Goal: Information Seeking & Learning: Learn about a topic

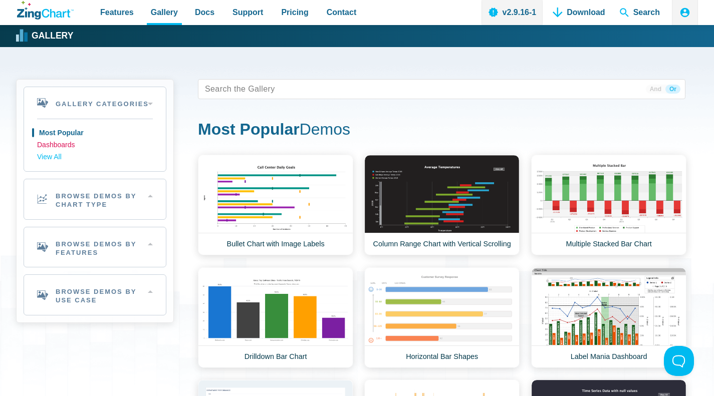
click at [62, 145] on link "Dashboards" at bounding box center [95, 145] width 116 height 12
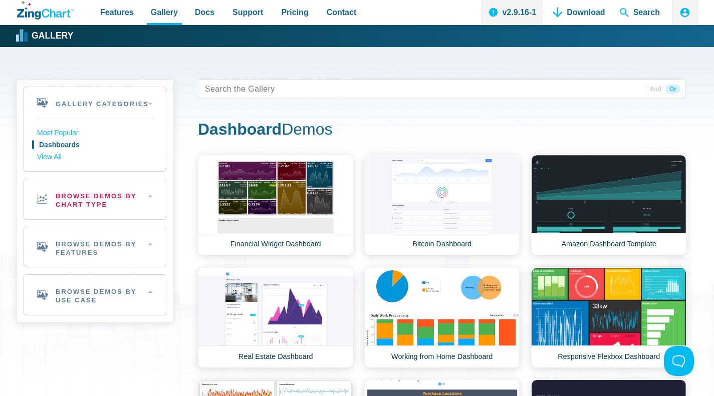
click at [151, 197] on h2 "Browse Demos By Chart Type" at bounding box center [95, 199] width 142 height 40
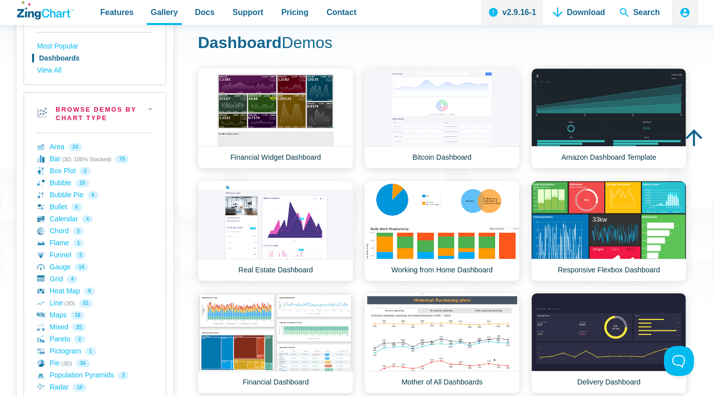
scroll to position [87, 0]
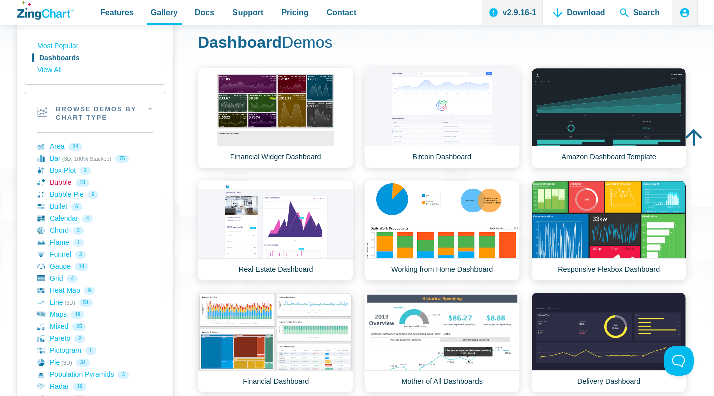
click at [57, 182] on link "Bubble 10" at bounding box center [95, 183] width 116 height 12
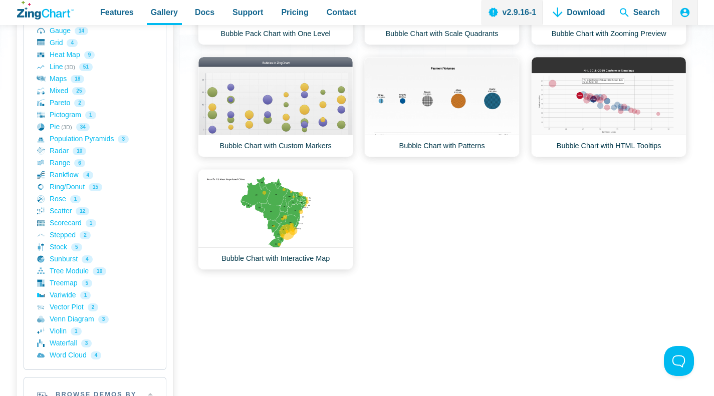
scroll to position [323, 0]
click at [56, 343] on link "Waterfall 3" at bounding box center [95, 343] width 116 height 12
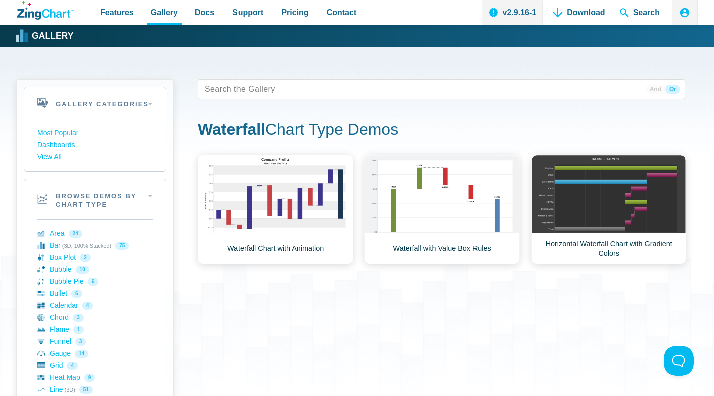
click at [271, 210] on link "Waterfall Chart with Animation" at bounding box center [275, 210] width 155 height 110
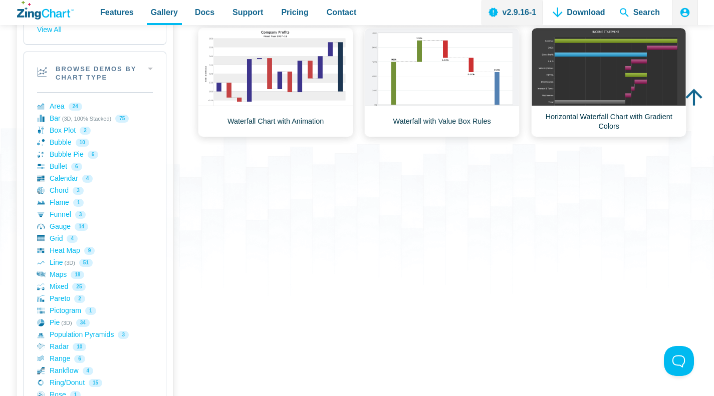
scroll to position [128, 0]
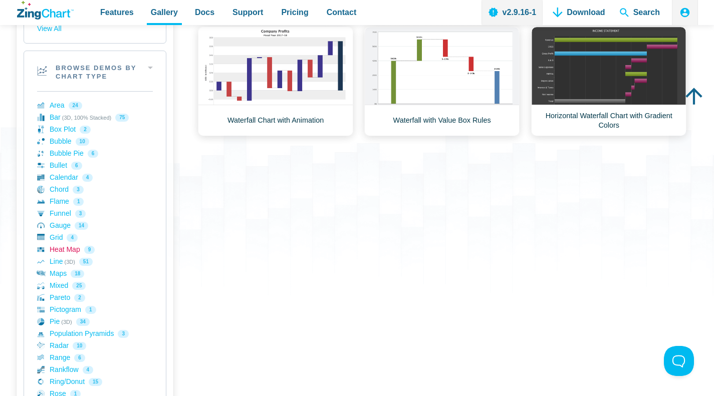
click at [62, 249] on link "Heat Map 9" at bounding box center [95, 250] width 116 height 12
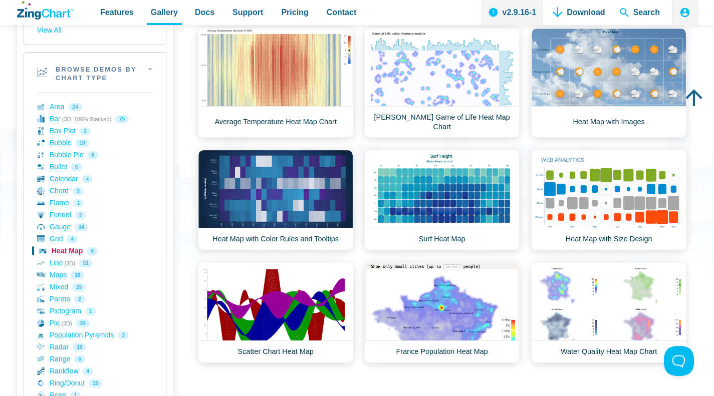
scroll to position [125, 0]
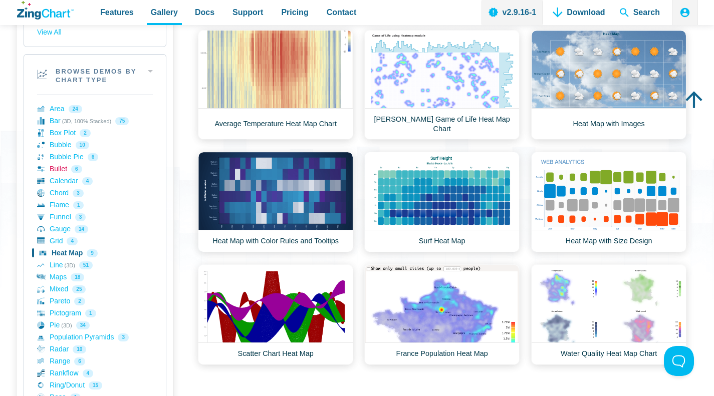
click at [59, 169] on link "Bullet 6" at bounding box center [95, 169] width 116 height 12
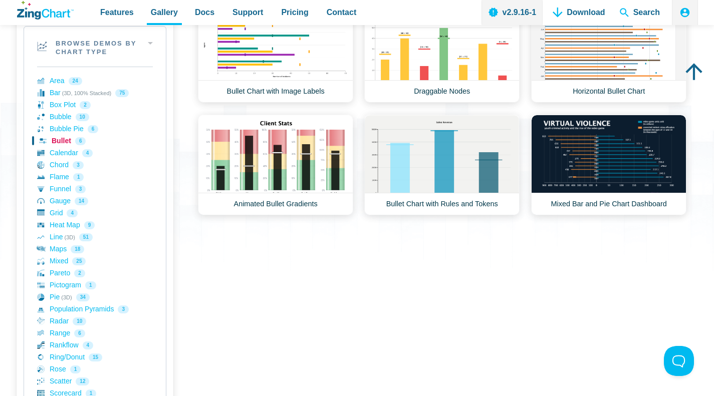
scroll to position [155, 0]
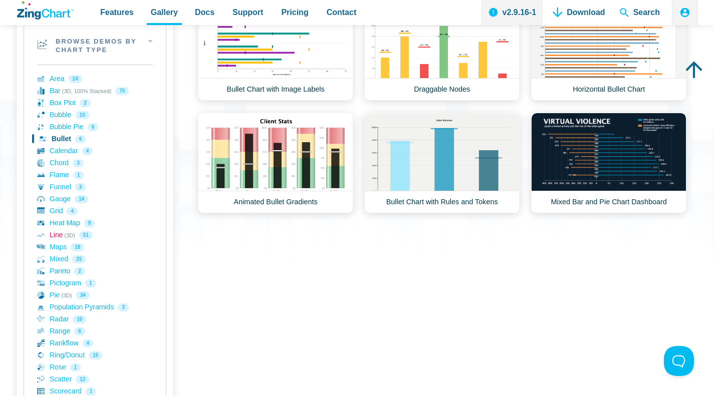
click at [57, 235] on link "Line (3D) 51" at bounding box center [95, 235] width 116 height 12
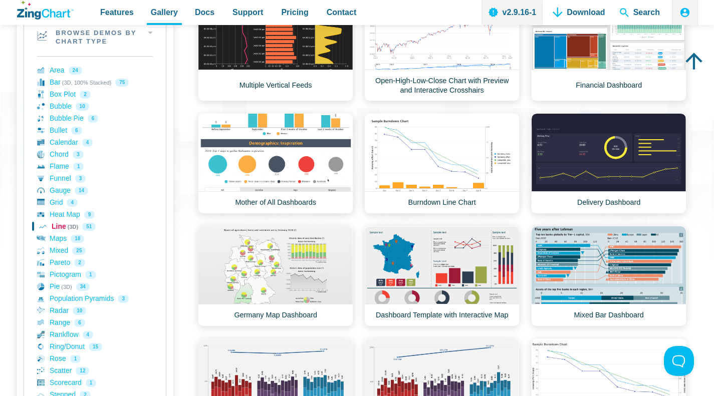
scroll to position [164, 0]
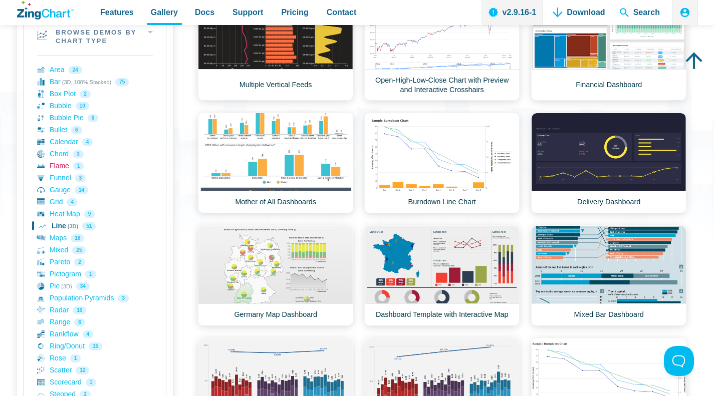
click at [56, 166] on link "Flame 1" at bounding box center [95, 166] width 116 height 12
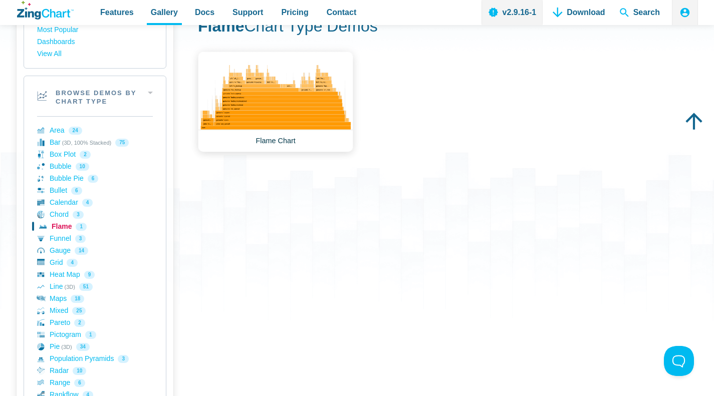
scroll to position [104, 0]
click at [59, 212] on link "Chord 3" at bounding box center [95, 214] width 116 height 12
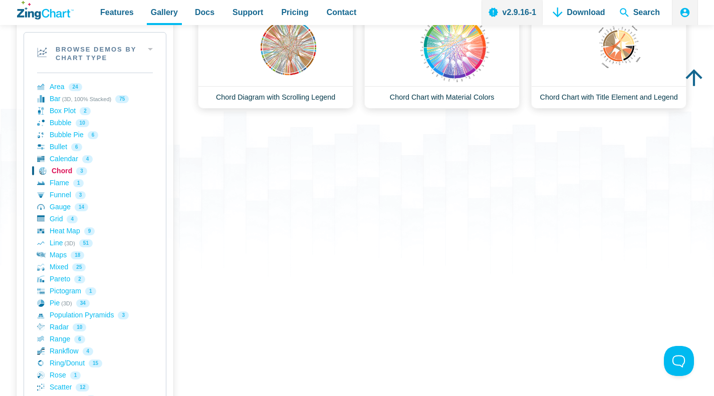
scroll to position [148, 0]
click at [61, 252] on link "Maps 18" at bounding box center [95, 254] width 116 height 12
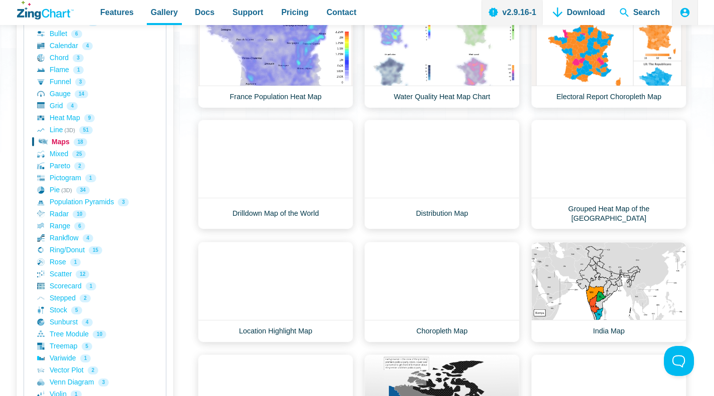
scroll to position [259, 0]
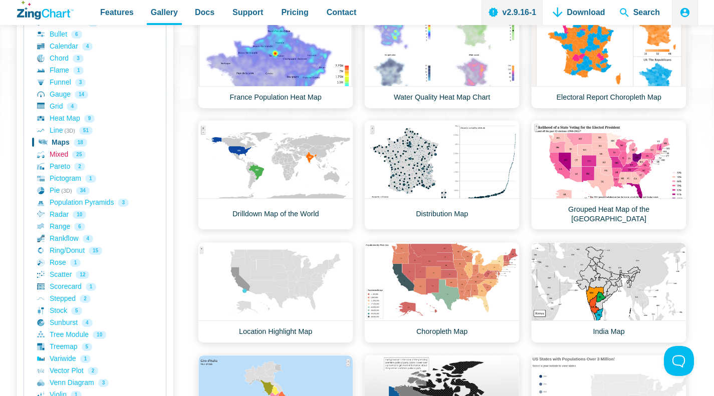
click at [62, 153] on link "Mixed 25" at bounding box center [95, 155] width 116 height 12
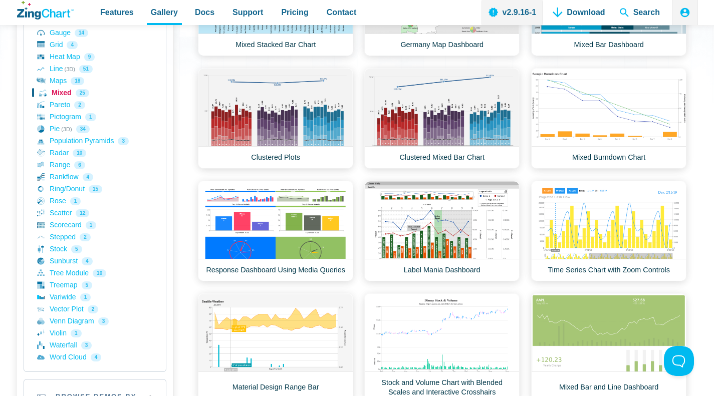
scroll to position [320, 0]
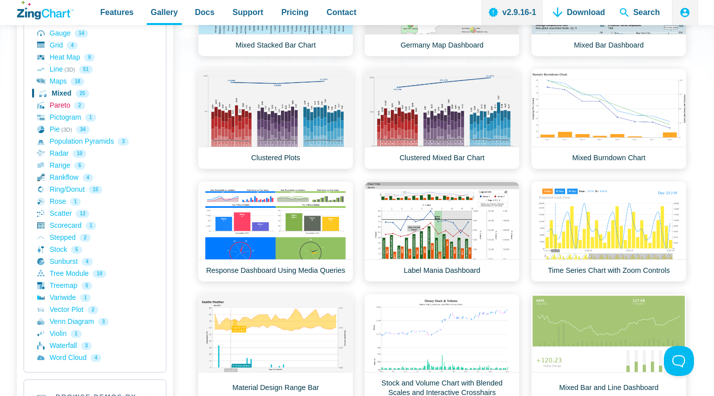
click at [58, 108] on link "Pareto 2" at bounding box center [95, 106] width 116 height 12
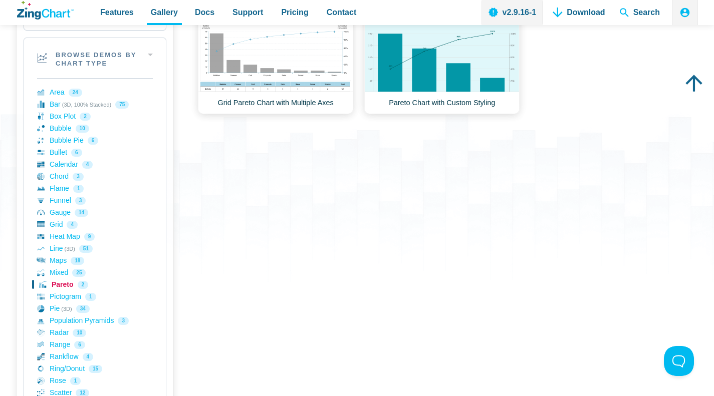
scroll to position [143, 0]
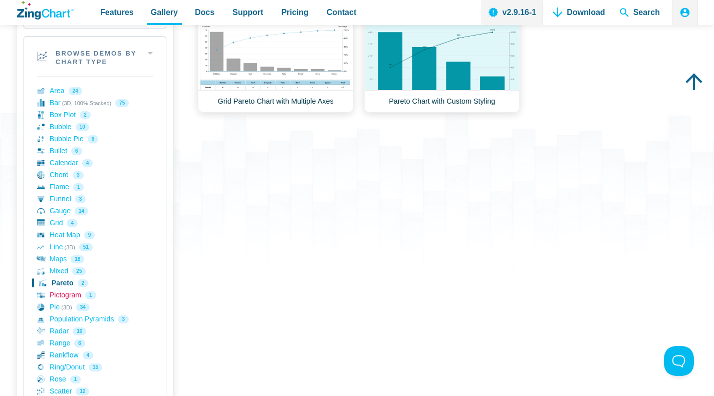
click at [58, 291] on link "Pictogram 1" at bounding box center [95, 295] width 116 height 12
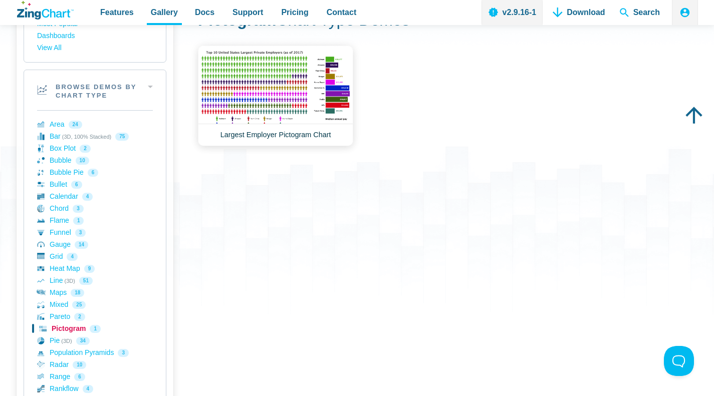
scroll to position [120, 0]
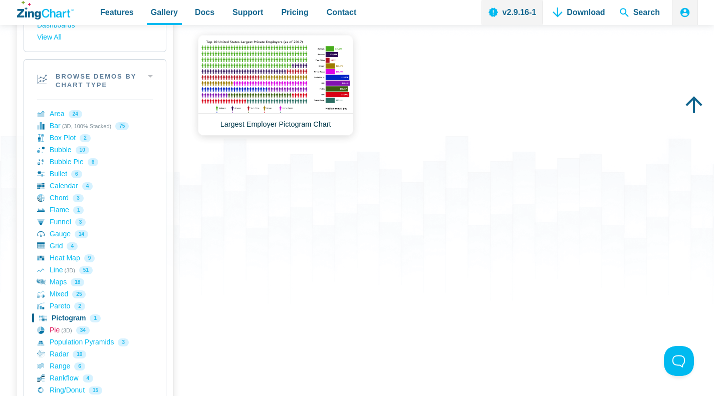
click at [54, 332] on link "Pie (3D) 34" at bounding box center [95, 330] width 116 height 12
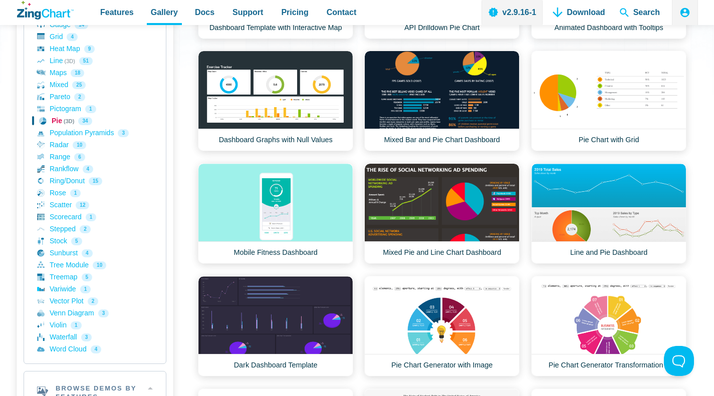
scroll to position [328, 0]
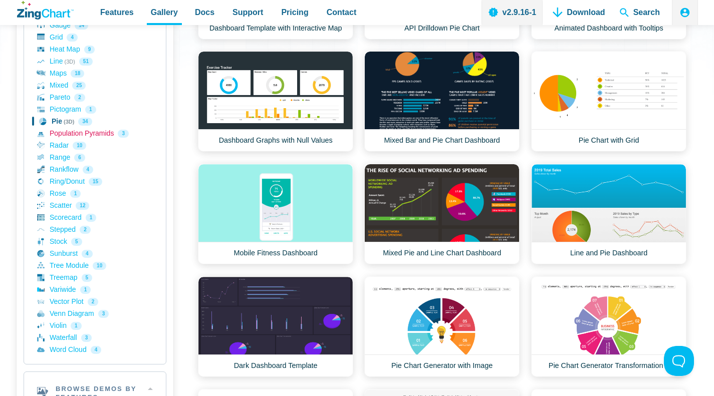
click at [69, 134] on link "Population Pyramids 3" at bounding box center [95, 134] width 116 height 12
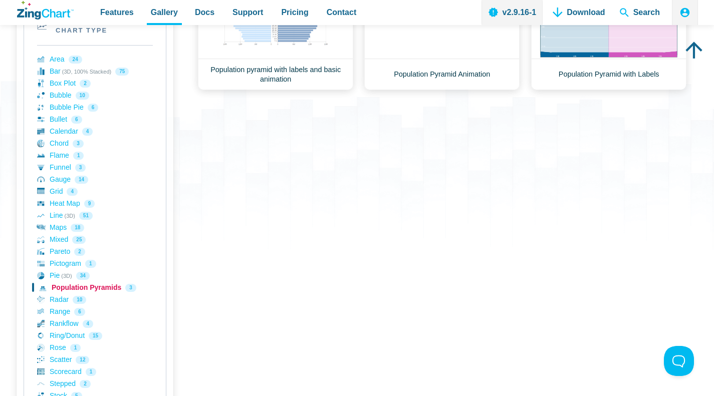
scroll to position [174, 0]
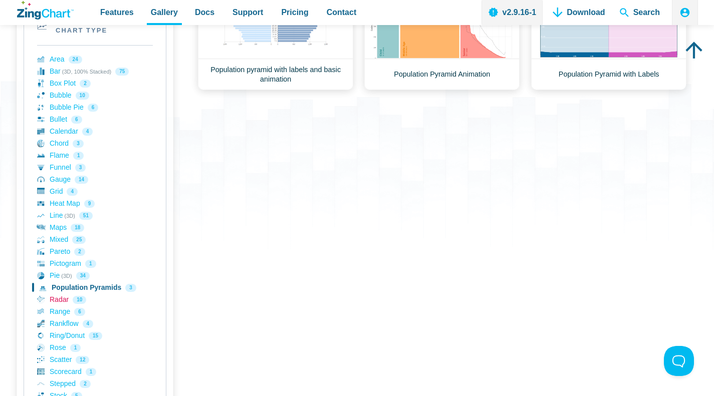
click at [53, 298] on link "Radar 10" at bounding box center [95, 300] width 116 height 12
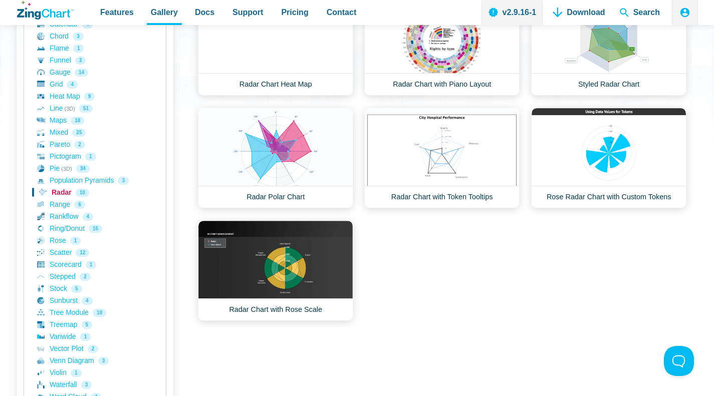
scroll to position [282, 0]
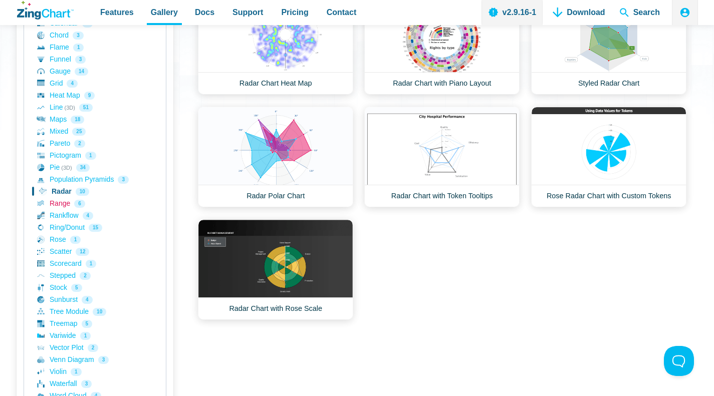
click at [61, 205] on link "Range 6" at bounding box center [95, 204] width 116 height 12
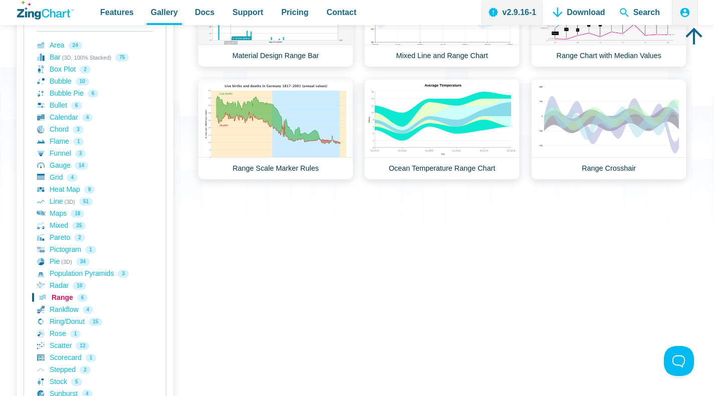
scroll to position [193, 0]
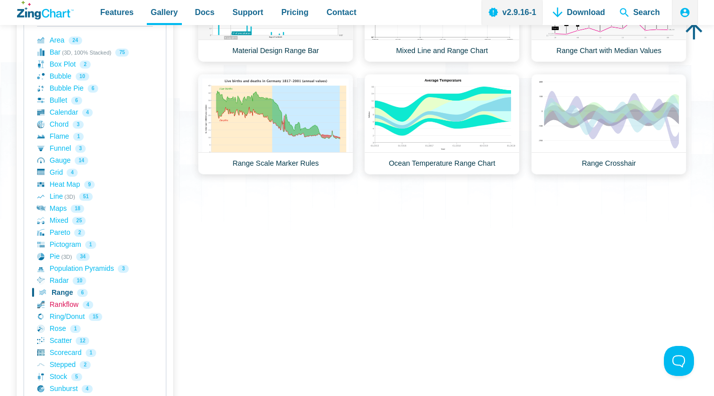
click at [61, 307] on link "Rankflow 4" at bounding box center [95, 305] width 116 height 12
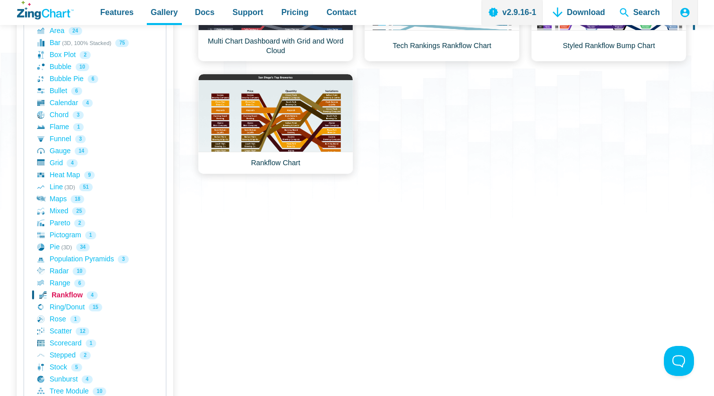
scroll to position [220, 0]
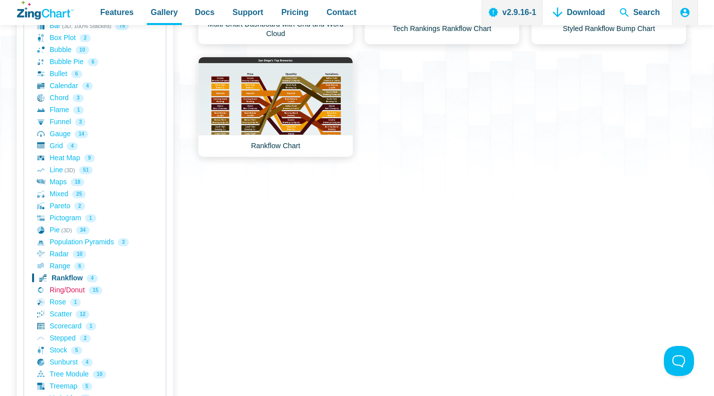
click at [64, 287] on link "Ring/Donut 15" at bounding box center [95, 290] width 116 height 12
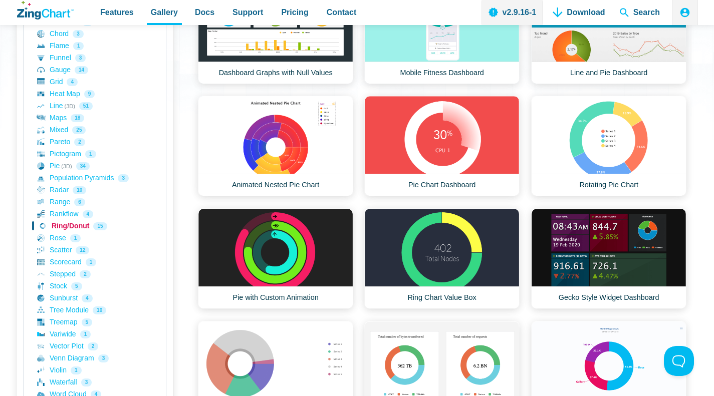
scroll to position [285, 0]
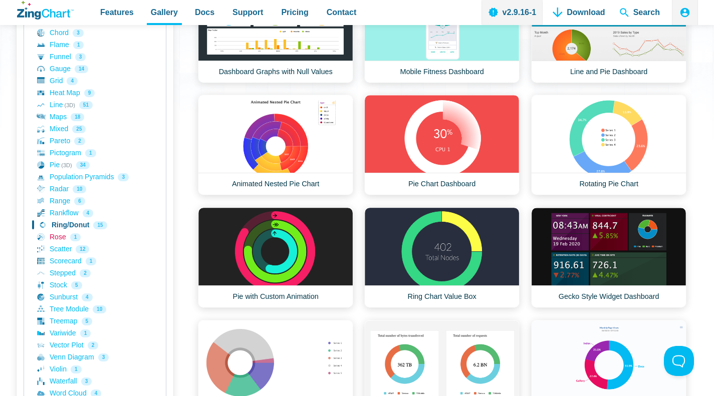
click at [60, 237] on link "Rose 1" at bounding box center [95, 237] width 116 height 12
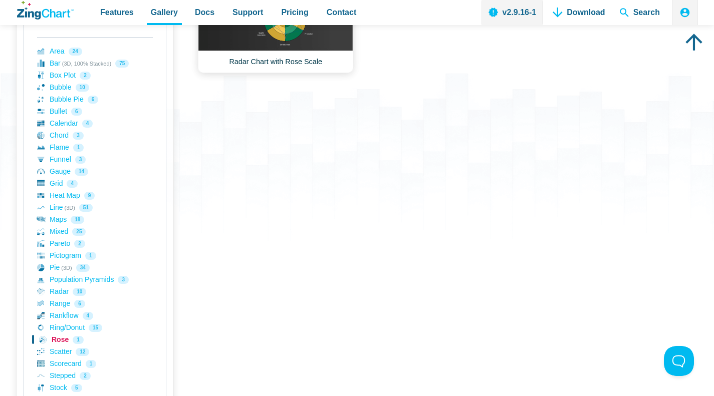
scroll to position [191, 0]
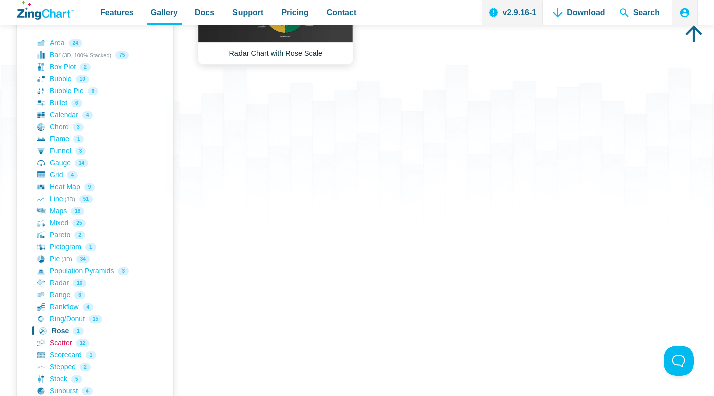
click at [53, 344] on link "Scatter 12" at bounding box center [95, 343] width 116 height 12
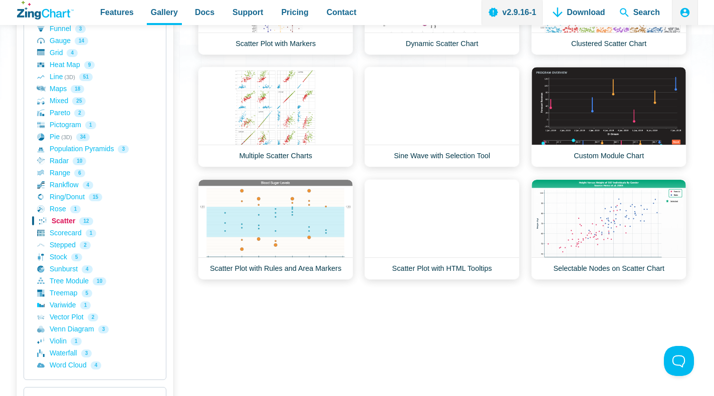
scroll to position [314, 0]
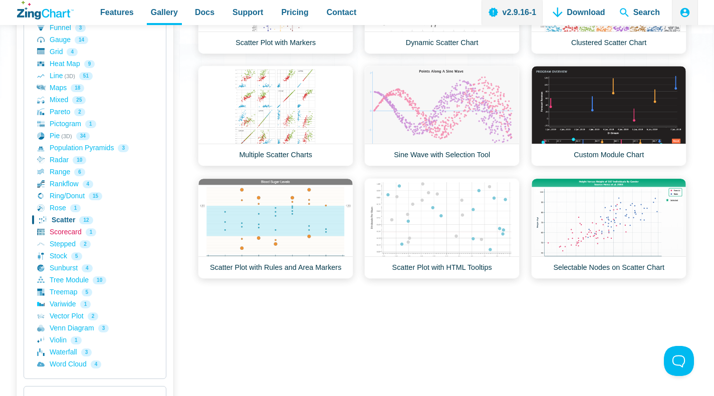
click at [65, 229] on link "Scorecard 1" at bounding box center [95, 232] width 116 height 12
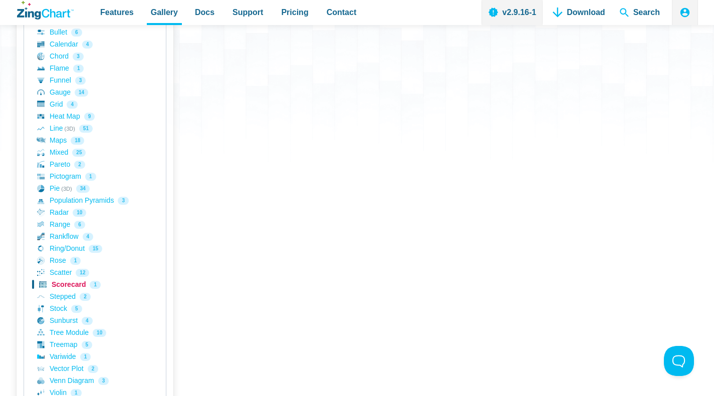
scroll to position [262, 0]
click at [64, 293] on link "Stepped 2" at bounding box center [95, 296] width 116 height 12
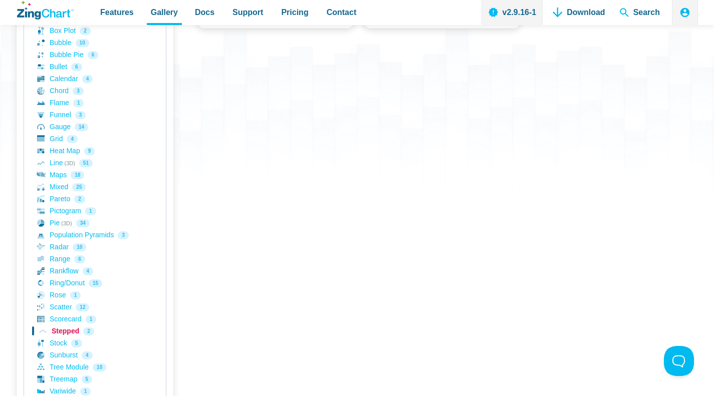
scroll to position [228, 0]
click at [58, 340] on link "Stock 5" at bounding box center [95, 342] width 116 height 12
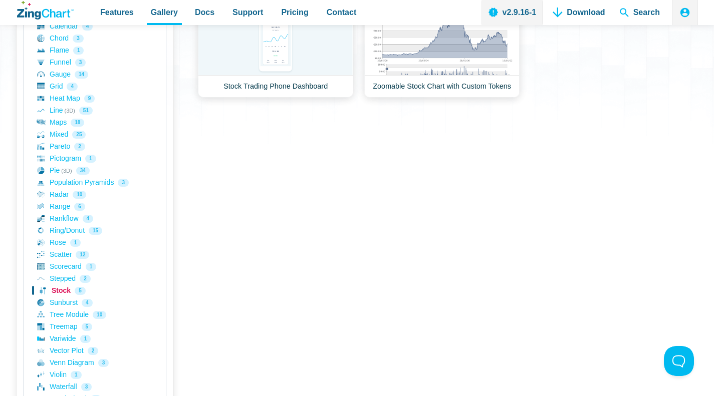
scroll to position [280, 0]
click at [61, 302] on link "Sunburst 4" at bounding box center [95, 302] width 116 height 12
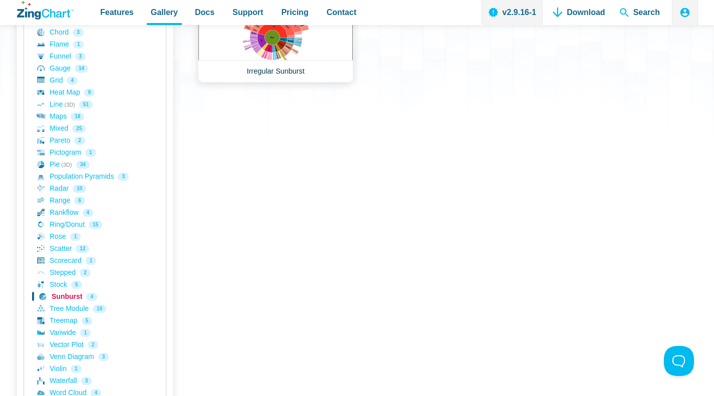
scroll to position [286, 0]
click at [59, 307] on link "Tree Module 10" at bounding box center [95, 308] width 116 height 12
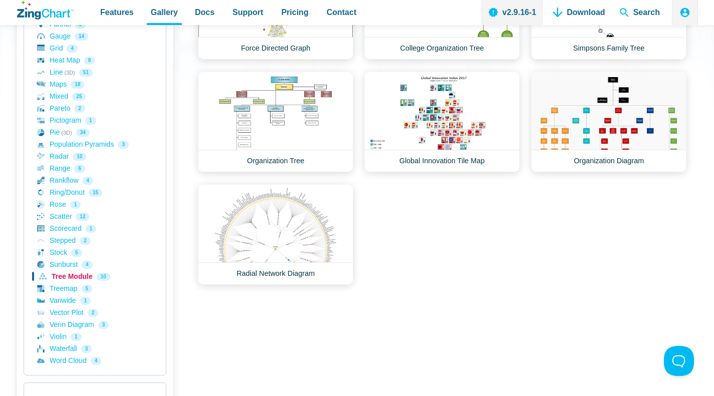
scroll to position [318, 0]
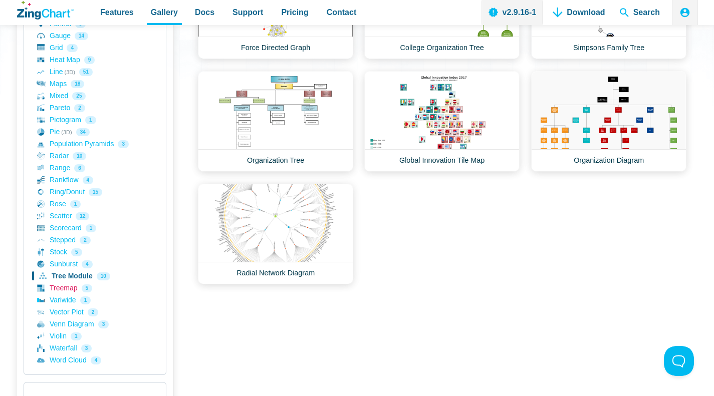
click at [60, 287] on link "Treemap 5" at bounding box center [95, 288] width 116 height 12
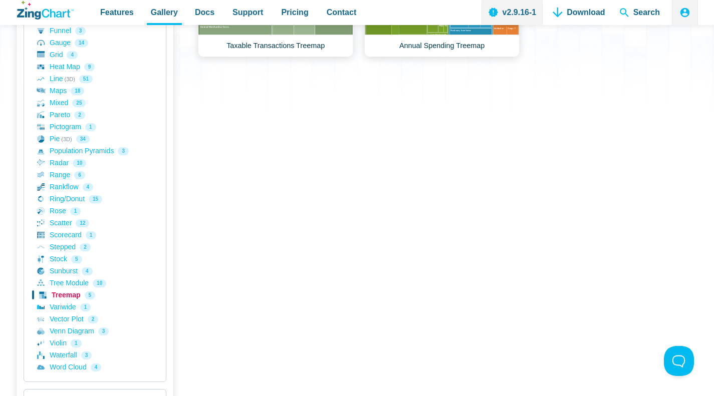
scroll to position [311, 0]
click at [60, 305] on link "Variwide 1" at bounding box center [95, 307] width 116 height 12
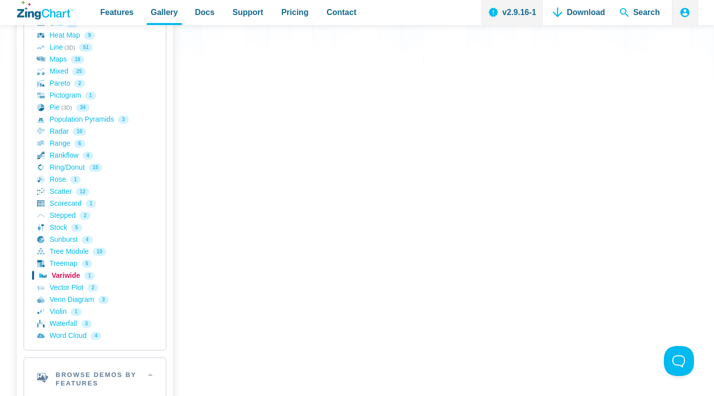
scroll to position [343, 0]
click at [63, 286] on link "Vector Plot 2" at bounding box center [95, 287] width 116 height 12
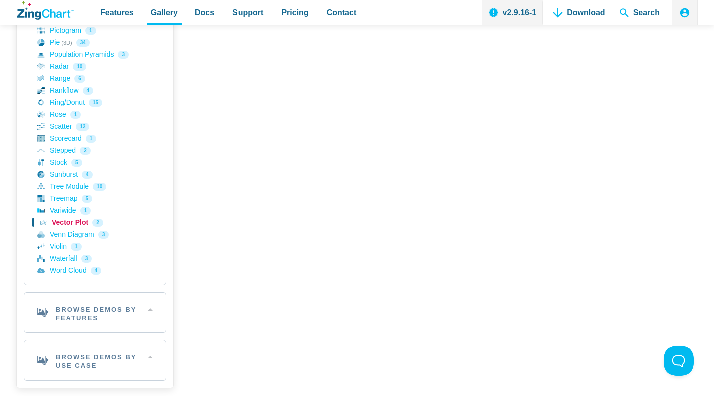
scroll to position [407, 0]
click at [65, 235] on link "Venn Diagram 3" at bounding box center [95, 235] width 116 height 12
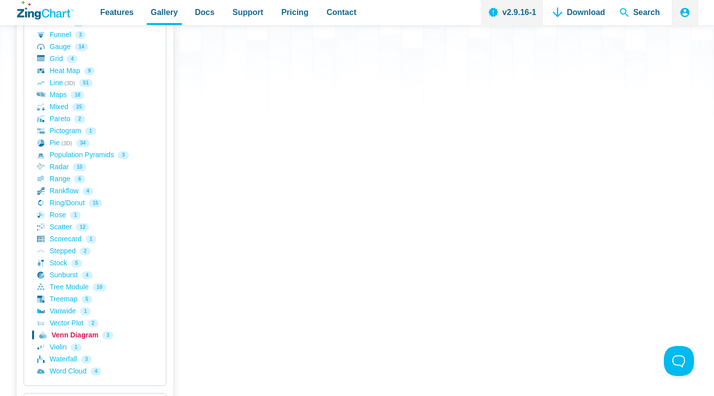
scroll to position [307, 0]
click at [61, 343] on link "Violin 1" at bounding box center [95, 347] width 116 height 12
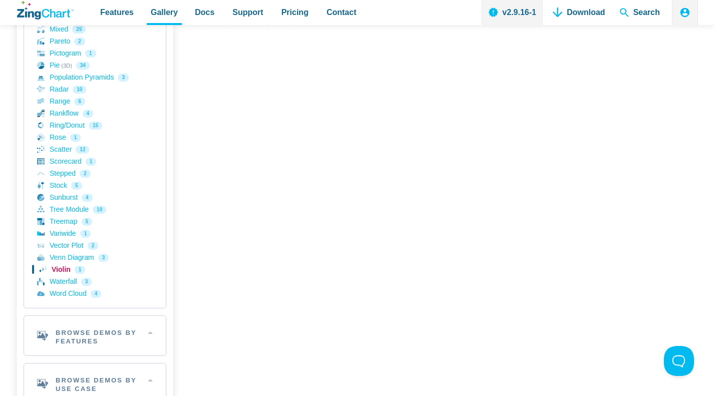
scroll to position [386, 0]
click at [62, 284] on link "Waterfall 3" at bounding box center [95, 281] width 116 height 12
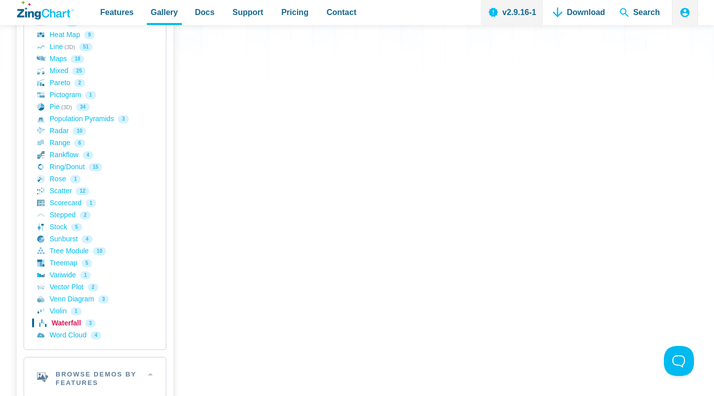
scroll to position [343, 0]
click at [60, 335] on link "Word Cloud 4" at bounding box center [95, 335] width 116 height 12
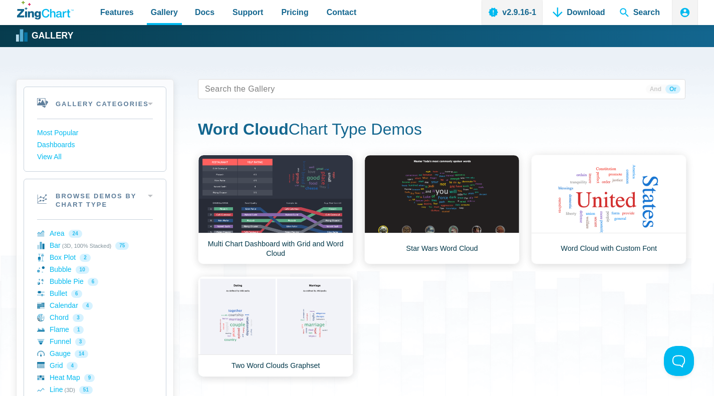
click at [420, 194] on link "Star Wars Word Cloud" at bounding box center [441, 210] width 155 height 110
click at [55, 158] on link "View All" at bounding box center [95, 157] width 116 height 12
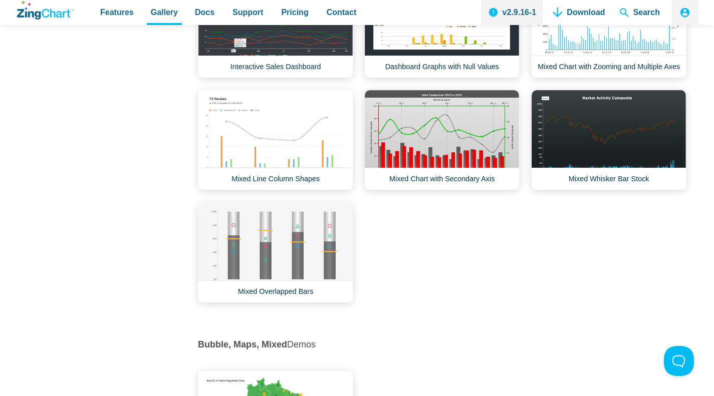
scroll to position [4695, 0]
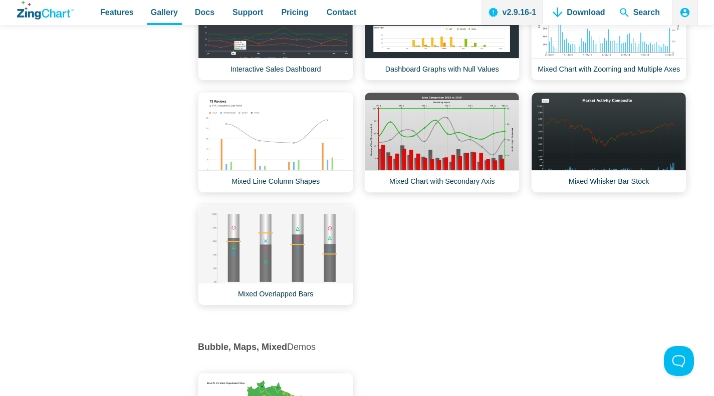
click at [582, 150] on link "Mixed Whisker Bar Stock" at bounding box center [608, 142] width 155 height 101
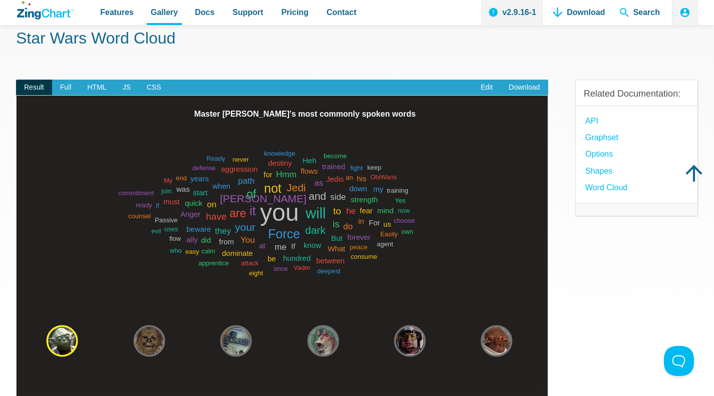
scroll to position [83, 0]
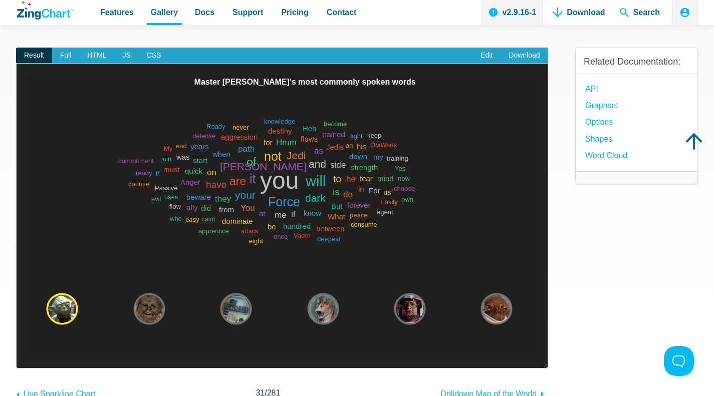
click at [27, 354] on area "App Content" at bounding box center [27, 354] width 0 height 0
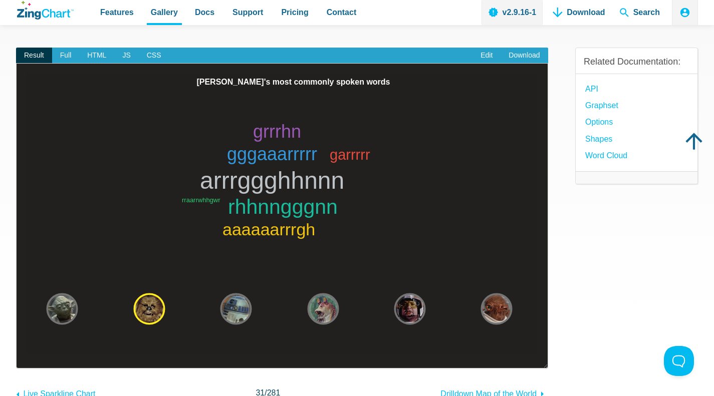
click at [27, 354] on area "App Content" at bounding box center [27, 354] width 0 height 0
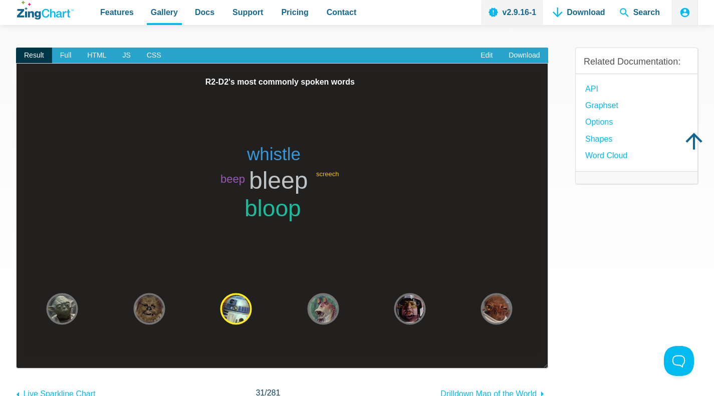
click at [27, 354] on area "App Content" at bounding box center [27, 354] width 0 height 0
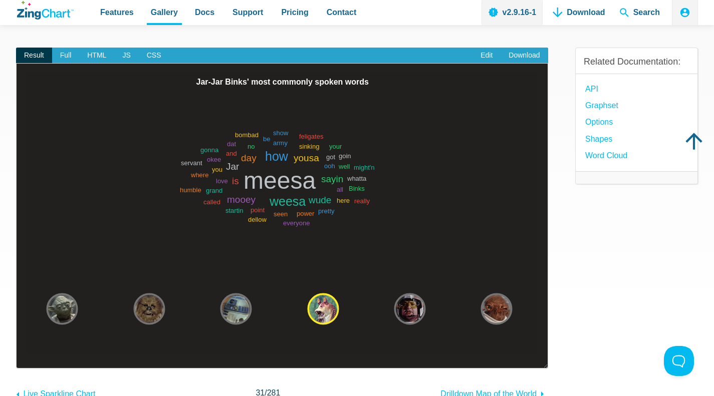
click at [27, 354] on area "App Content" at bounding box center [27, 354] width 0 height 0
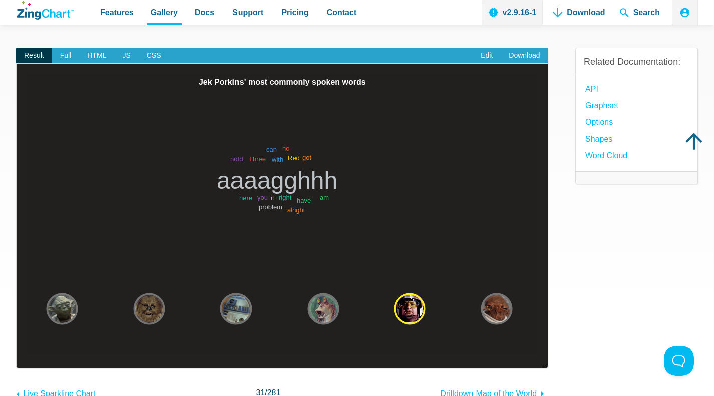
click at [27, 354] on area "App Content" at bounding box center [27, 354] width 0 height 0
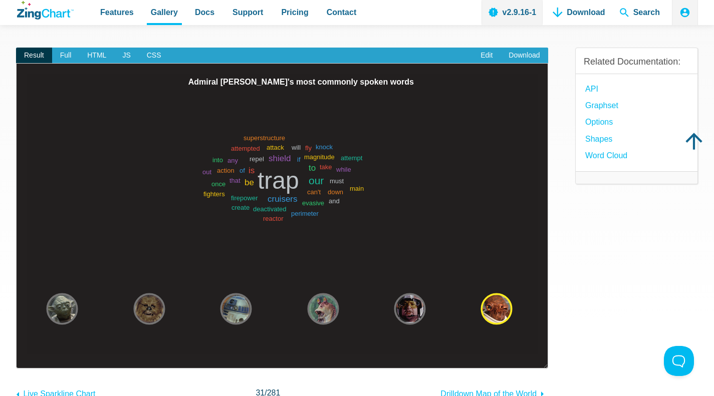
scroll to position [0, 0]
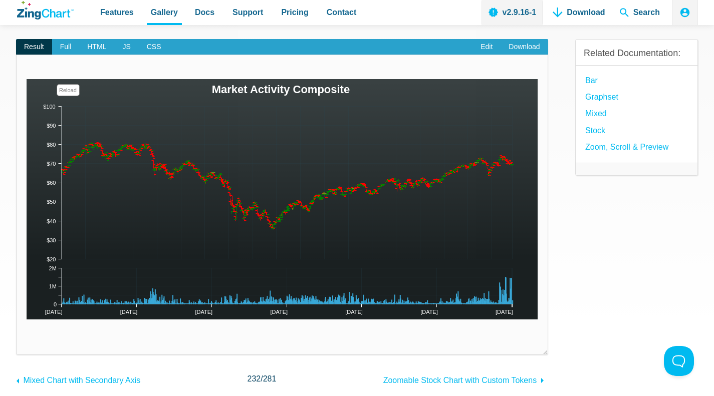
scroll to position [95, 0]
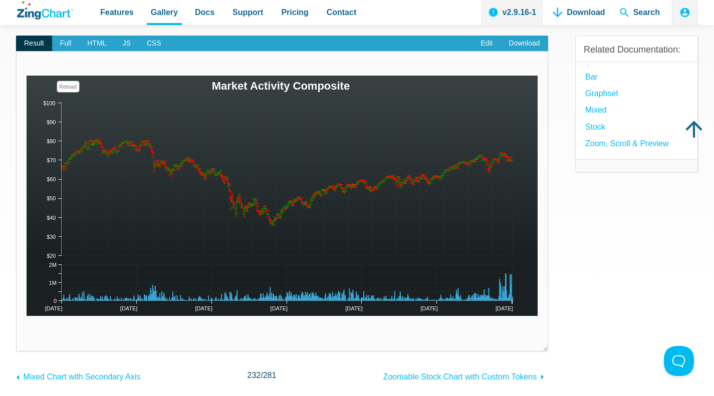
click at [50, 160] on img "App Content" at bounding box center [282, 196] width 511 height 240
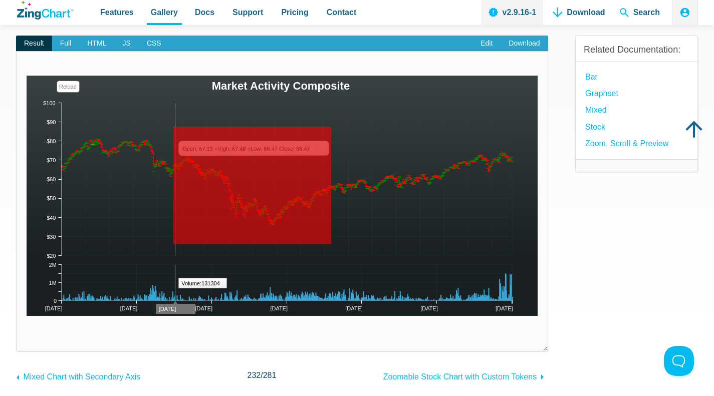
drag, startPoint x: 173, startPoint y: 127, endPoint x: 331, endPoint y: 244, distance: 196.8
click at [331, 244] on img "App Content" at bounding box center [282, 196] width 511 height 240
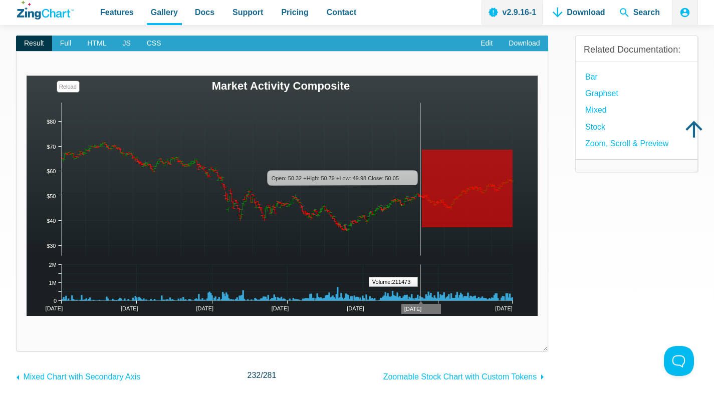
drag, startPoint x: 422, startPoint y: 227, endPoint x: 532, endPoint y: 150, distance: 134.8
click at [532, 150] on img "App Content" at bounding box center [282, 196] width 511 height 240
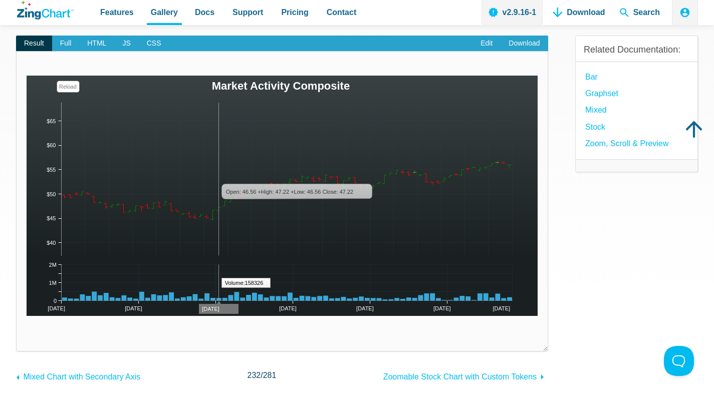
drag, startPoint x: 329, startPoint y: 310, endPoint x: 221, endPoint y: 308, distance: 108.2
click at [221, 308] on img "App Content" at bounding box center [282, 196] width 511 height 240
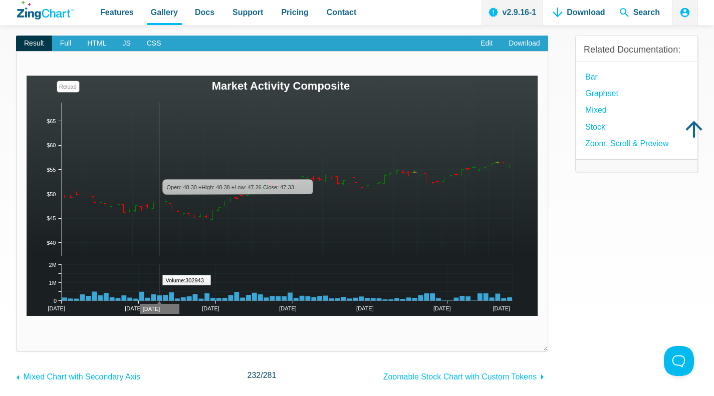
drag, startPoint x: 127, startPoint y: 307, endPoint x: 160, endPoint y: 306, distance: 33.1
click at [160, 306] on img "App Content" at bounding box center [282, 196] width 511 height 240
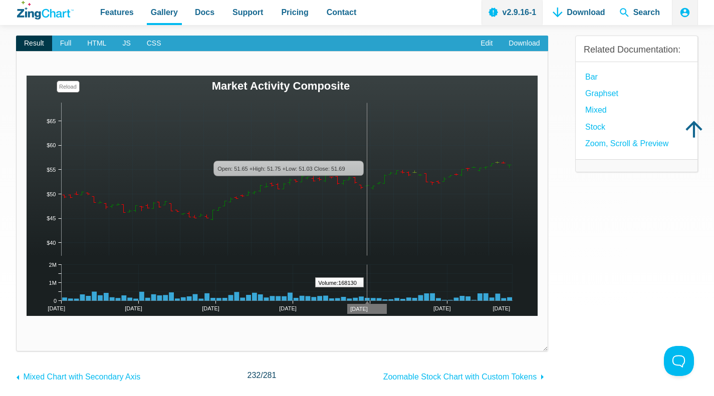
drag, startPoint x: 269, startPoint y: 17, endPoint x: 366, endPoint y: 149, distance: 164.1
click at [366, 149] on img "App Content" at bounding box center [282, 196] width 511 height 240
